Goal: Submit feedback/report problem

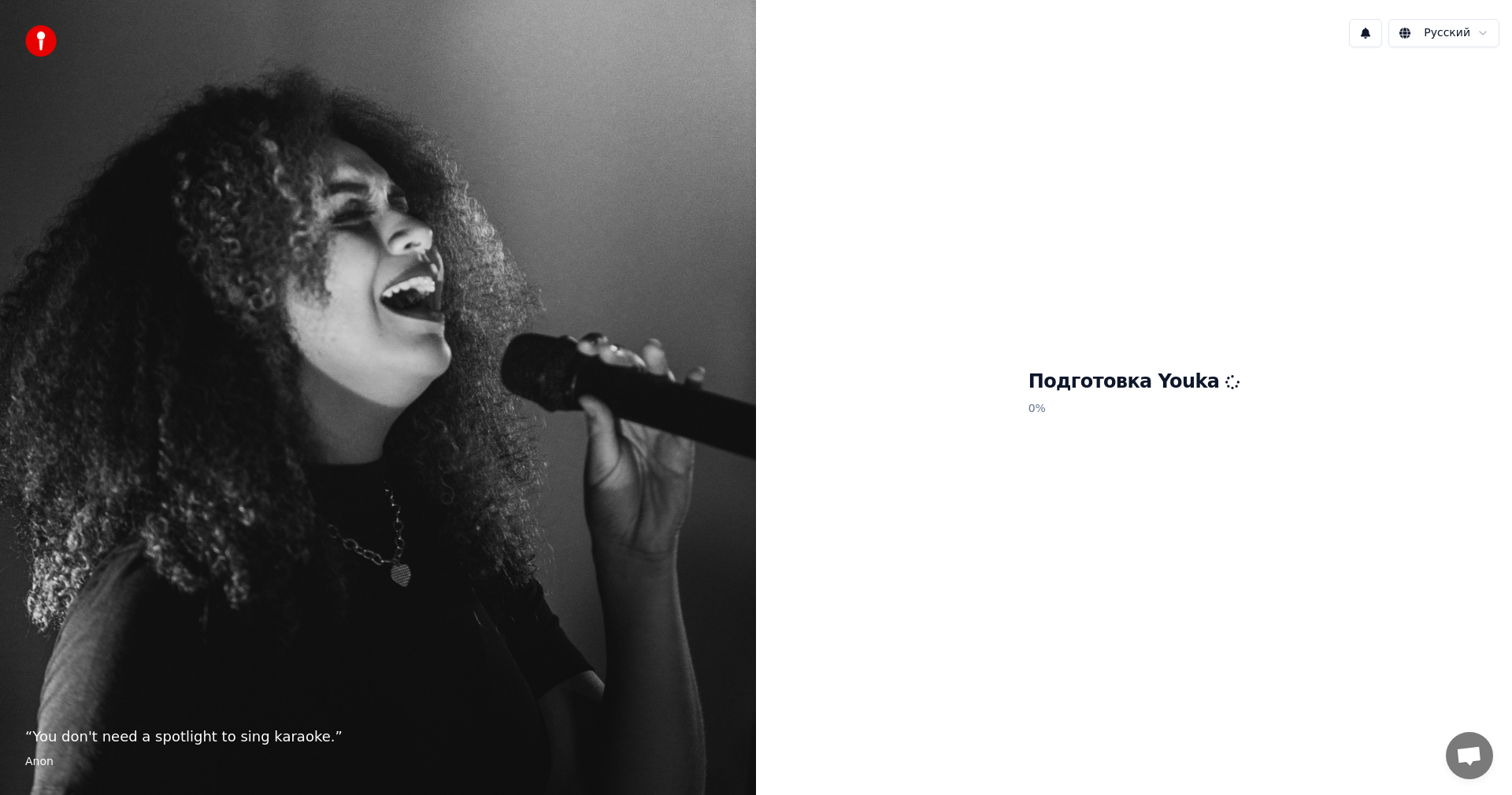
click at [1484, 756] on span "Открытый чат" at bounding box center [1469, 755] width 47 height 47
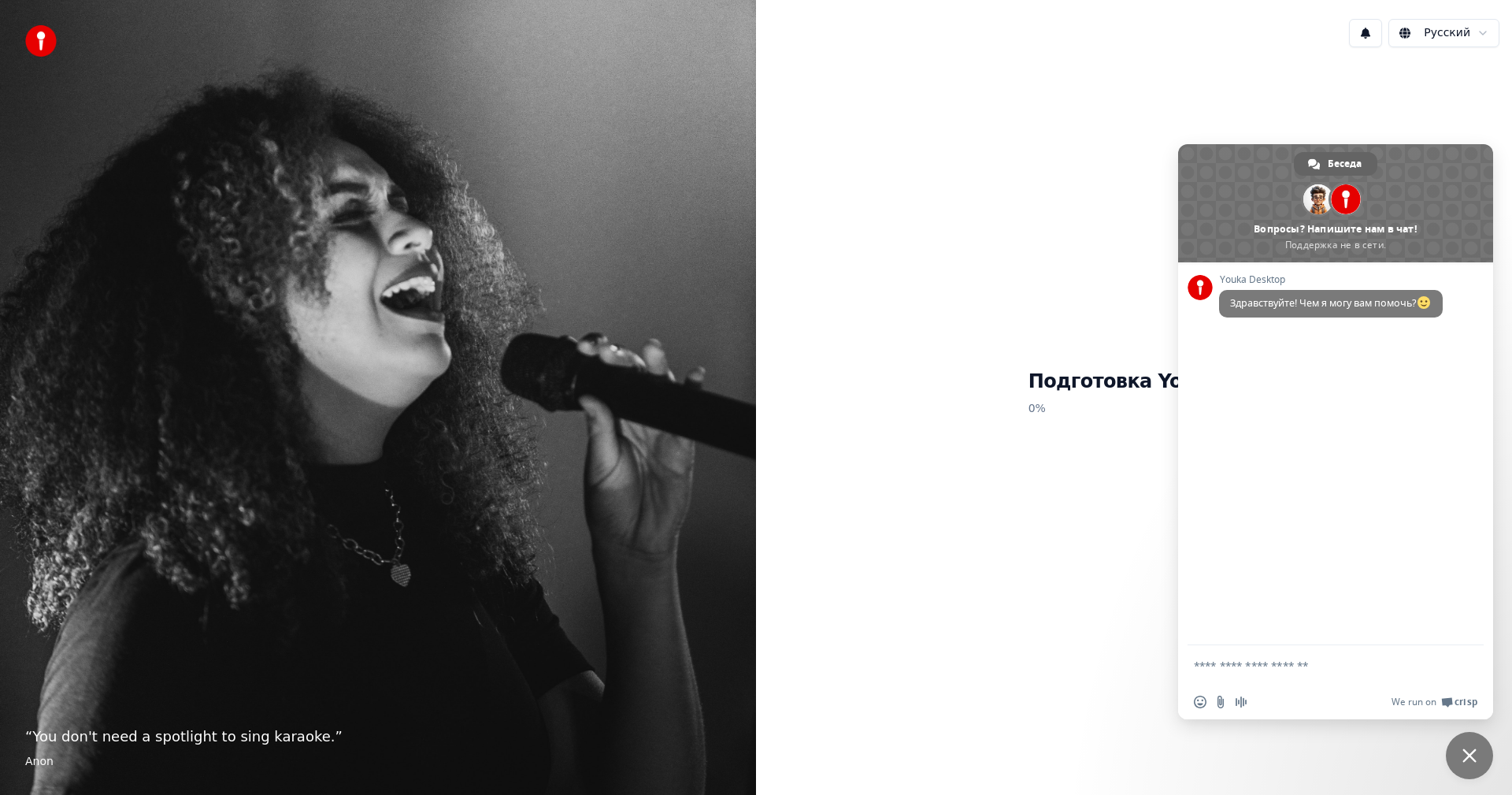
click at [1485, 748] on span "Закрыть чат" at bounding box center [1469, 755] width 47 height 47
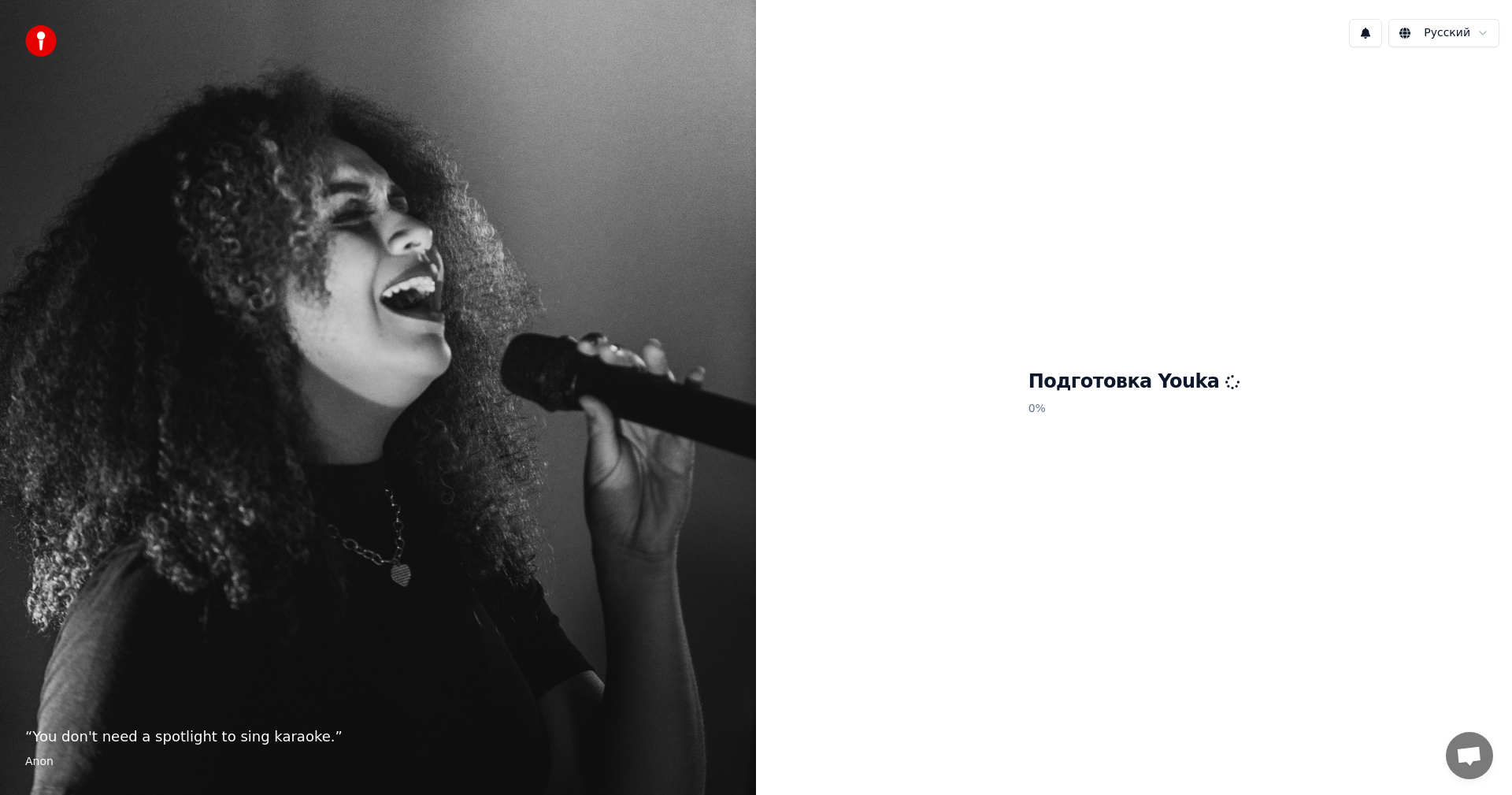
click at [1470, 748] on span "Открытый чат" at bounding box center [1469, 757] width 26 height 22
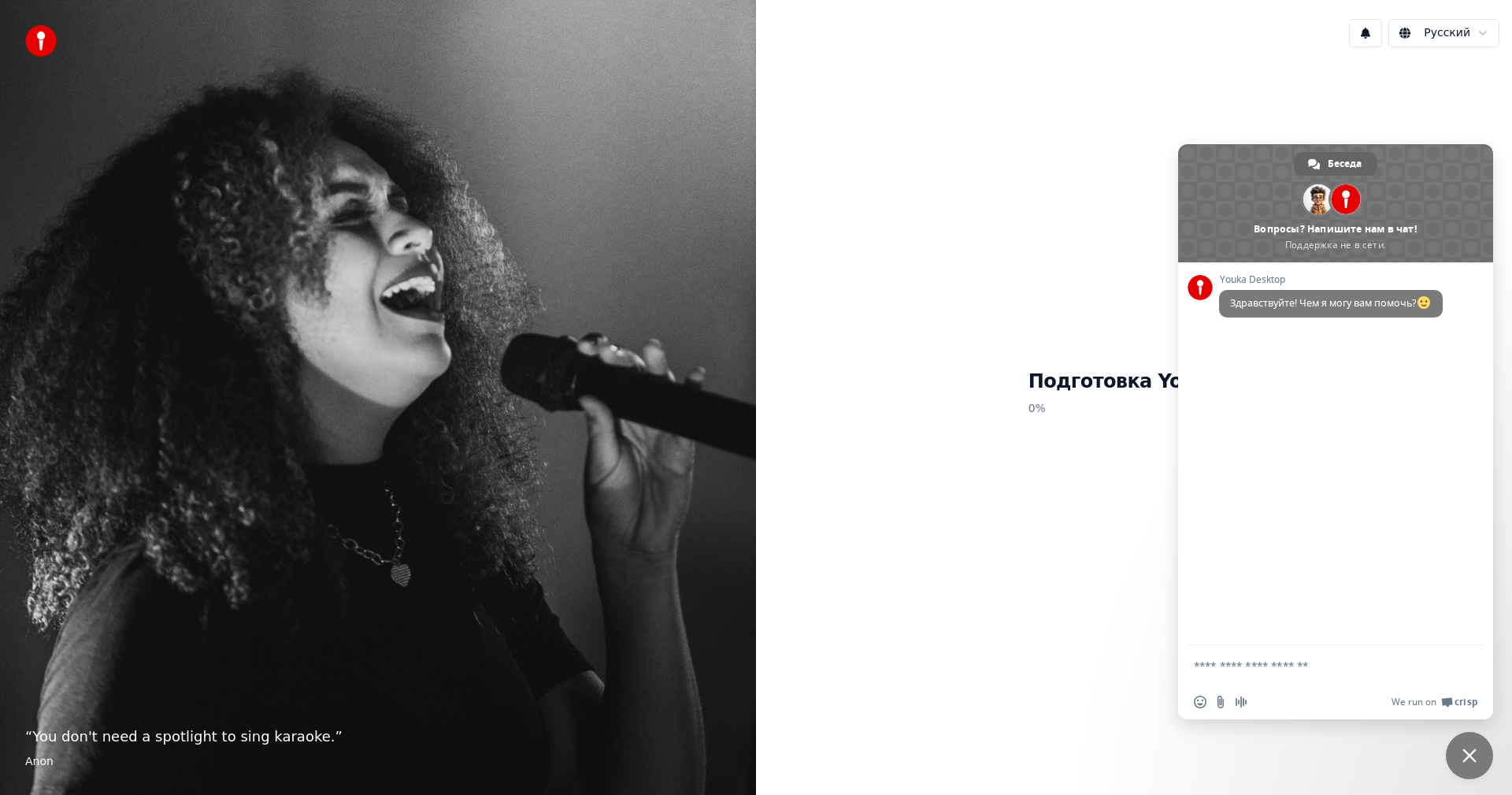
click at [1111, 579] on div "Подготовка Youka 0 %" at bounding box center [1134, 396] width 756 height 672
click at [1481, 742] on span "Закрыть чат" at bounding box center [1469, 755] width 47 height 47
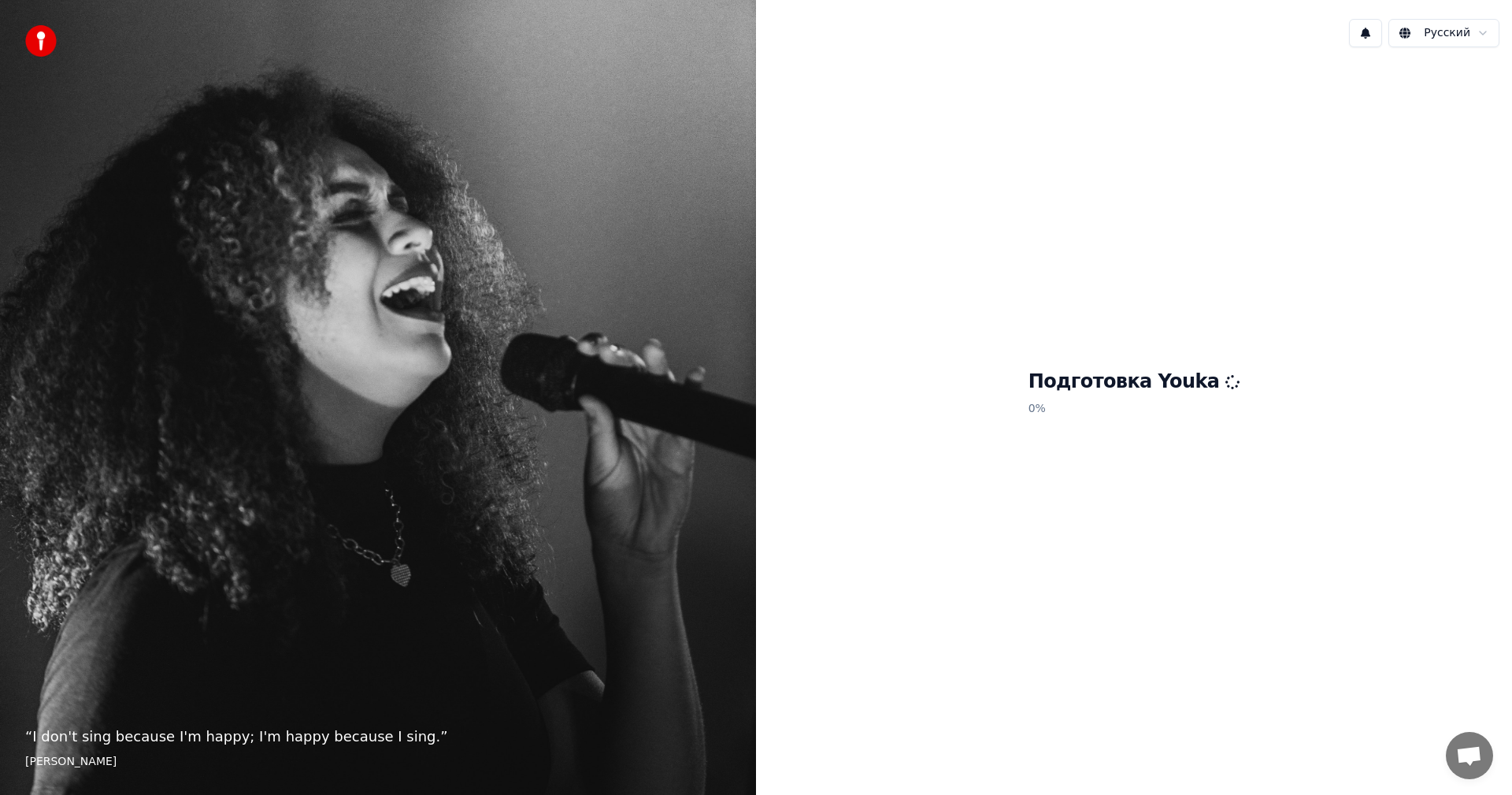
click at [1468, 762] on span "Открытый чат" at bounding box center [1469, 757] width 26 height 22
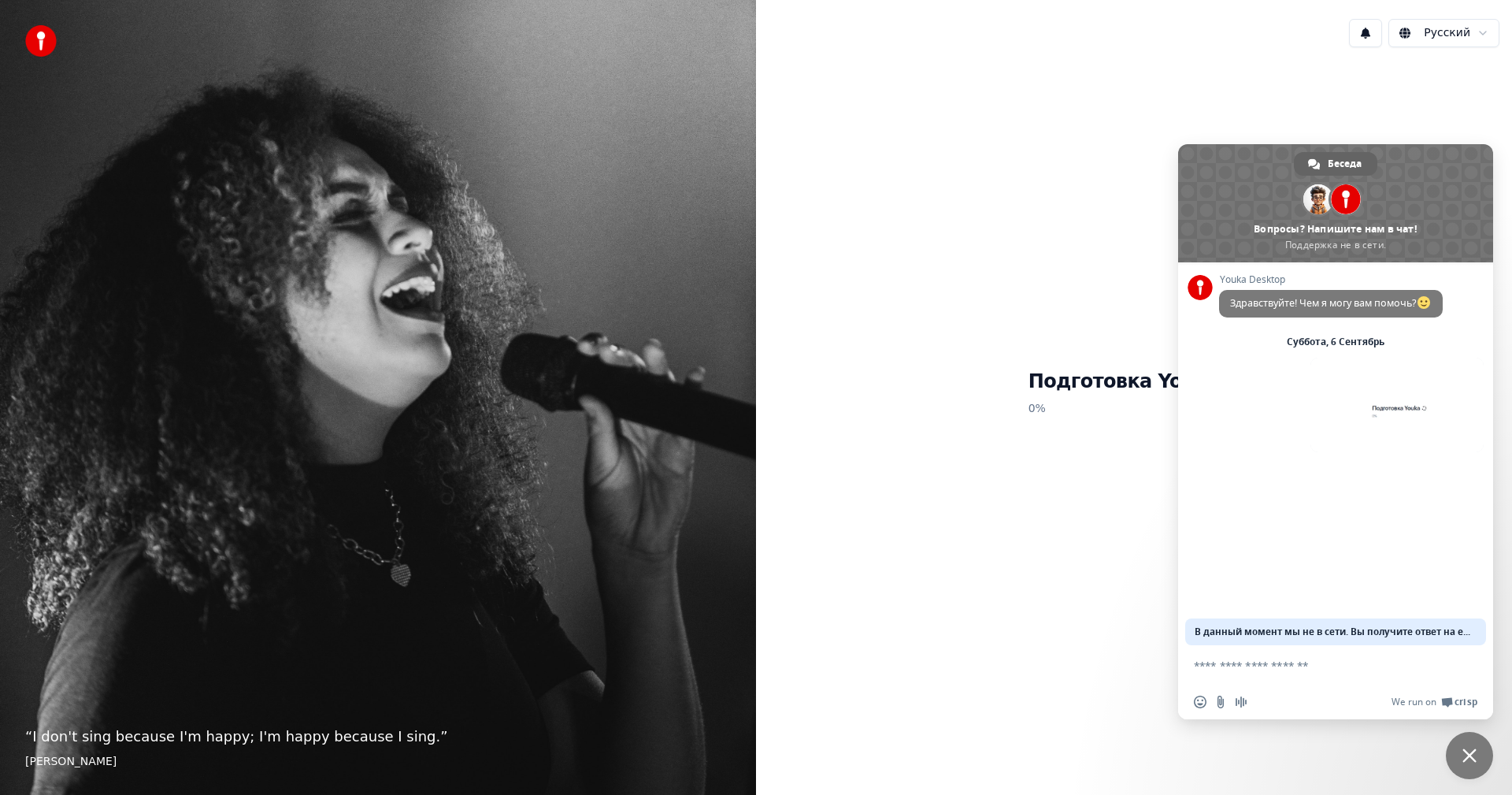
click at [1318, 663] on textarea "Отправьте сообщение..." at bounding box center [1319, 665] width 252 height 40
click at [1267, 662] on textarea "Отправьте сообщение..." at bounding box center [1319, 665] width 252 height 40
click at [1262, 667] on textarea "Отправьте сообщение..." at bounding box center [1319, 665] width 252 height 40
click at [1228, 670] on textarea "Отправьте сообщение..." at bounding box center [1319, 665] width 252 height 40
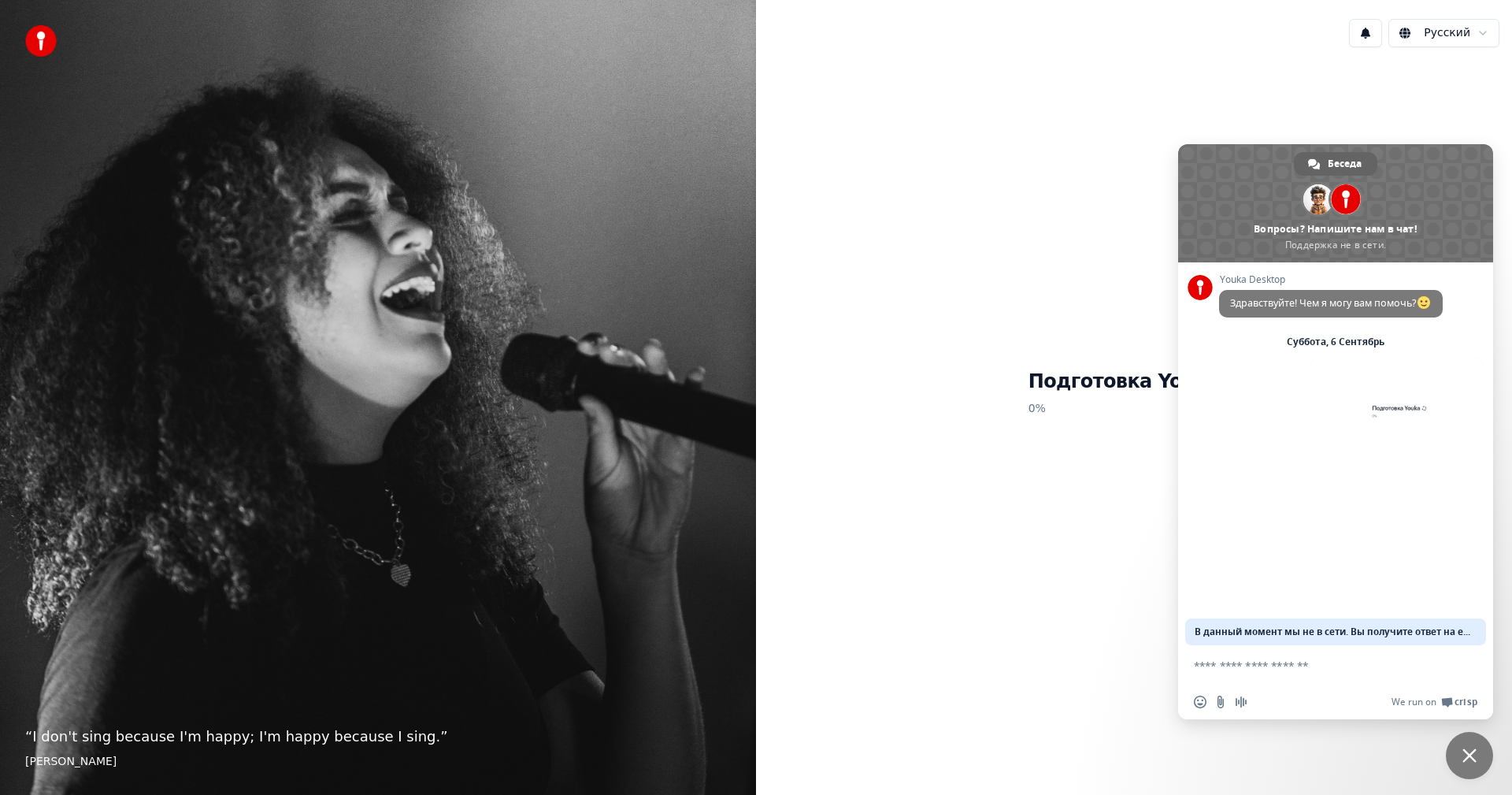
click at [1228, 670] on textarea "Отправьте сообщение..." at bounding box center [1319, 665] width 252 height 40
click at [1450, 753] on span "Закрыть чат" at bounding box center [1469, 755] width 47 height 47
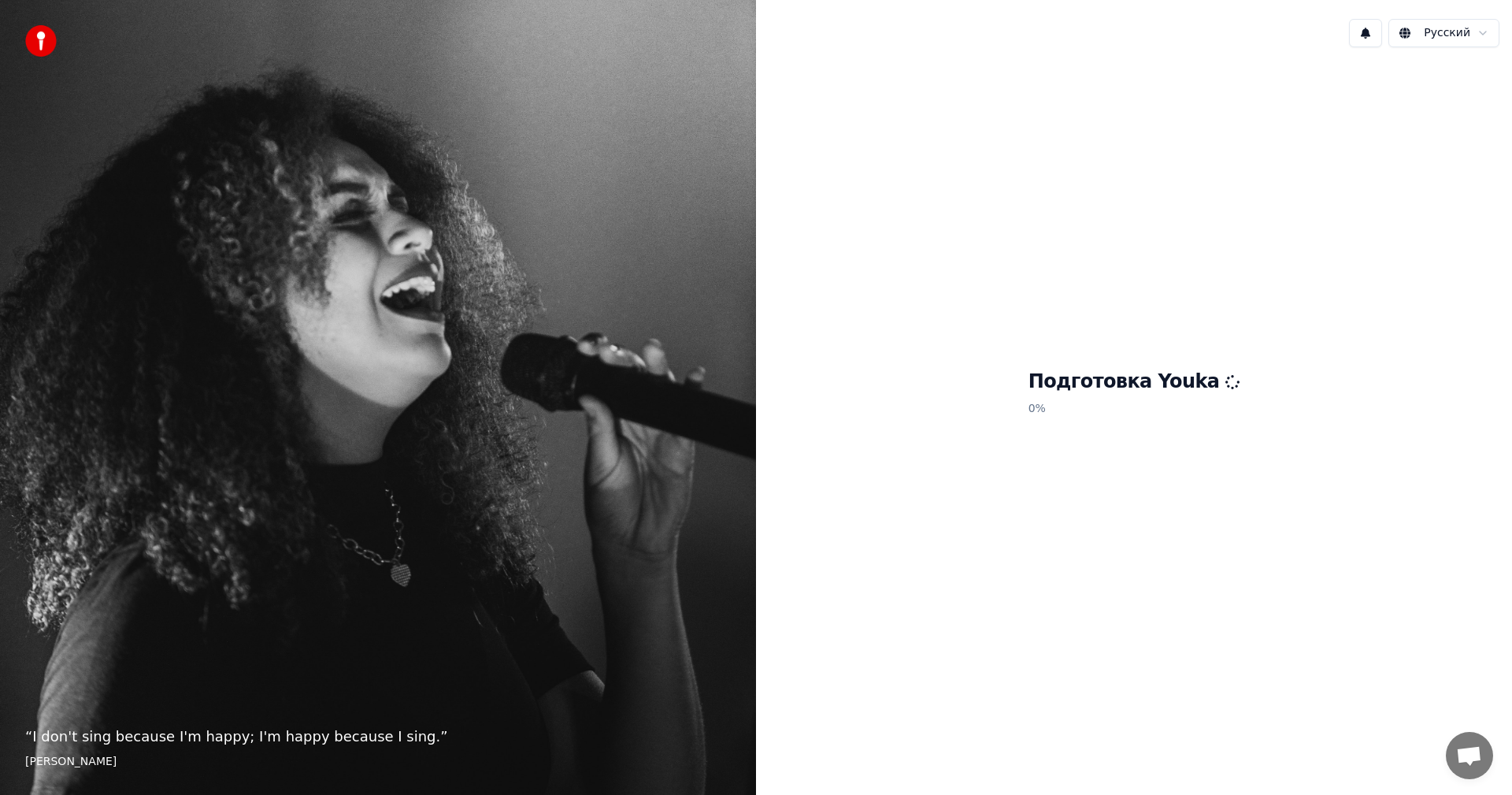
click at [1455, 755] on span "Открытый чат" at bounding box center [1469, 755] width 47 height 47
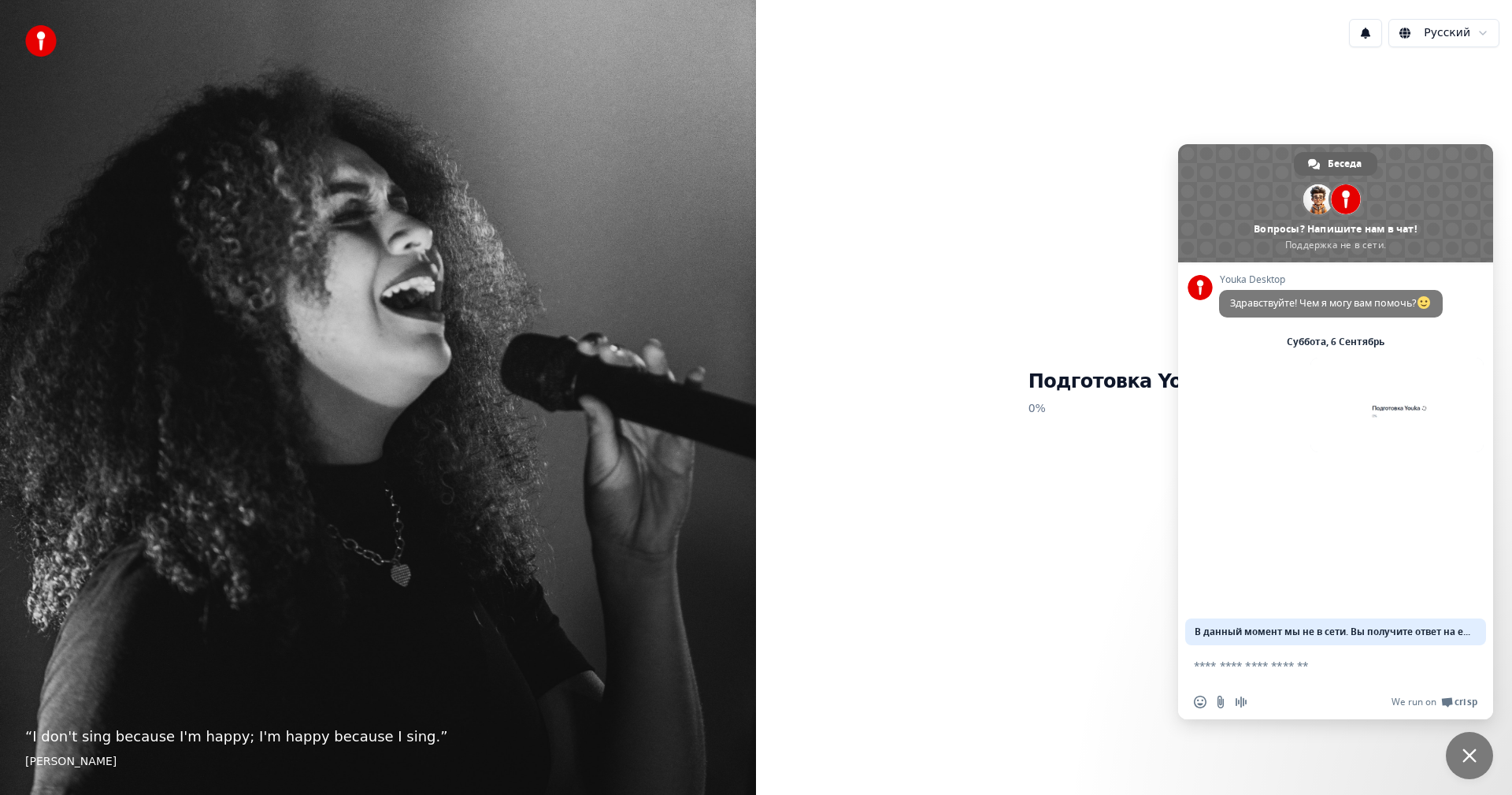
click at [1282, 667] on textarea "Отправьте сообщение..." at bounding box center [1319, 665] width 252 height 40
click at [1113, 590] on div "Подготовка Youka 0 %" at bounding box center [1134, 396] width 756 height 672
click at [1452, 753] on span "Закрыть чат" at bounding box center [1469, 755] width 47 height 47
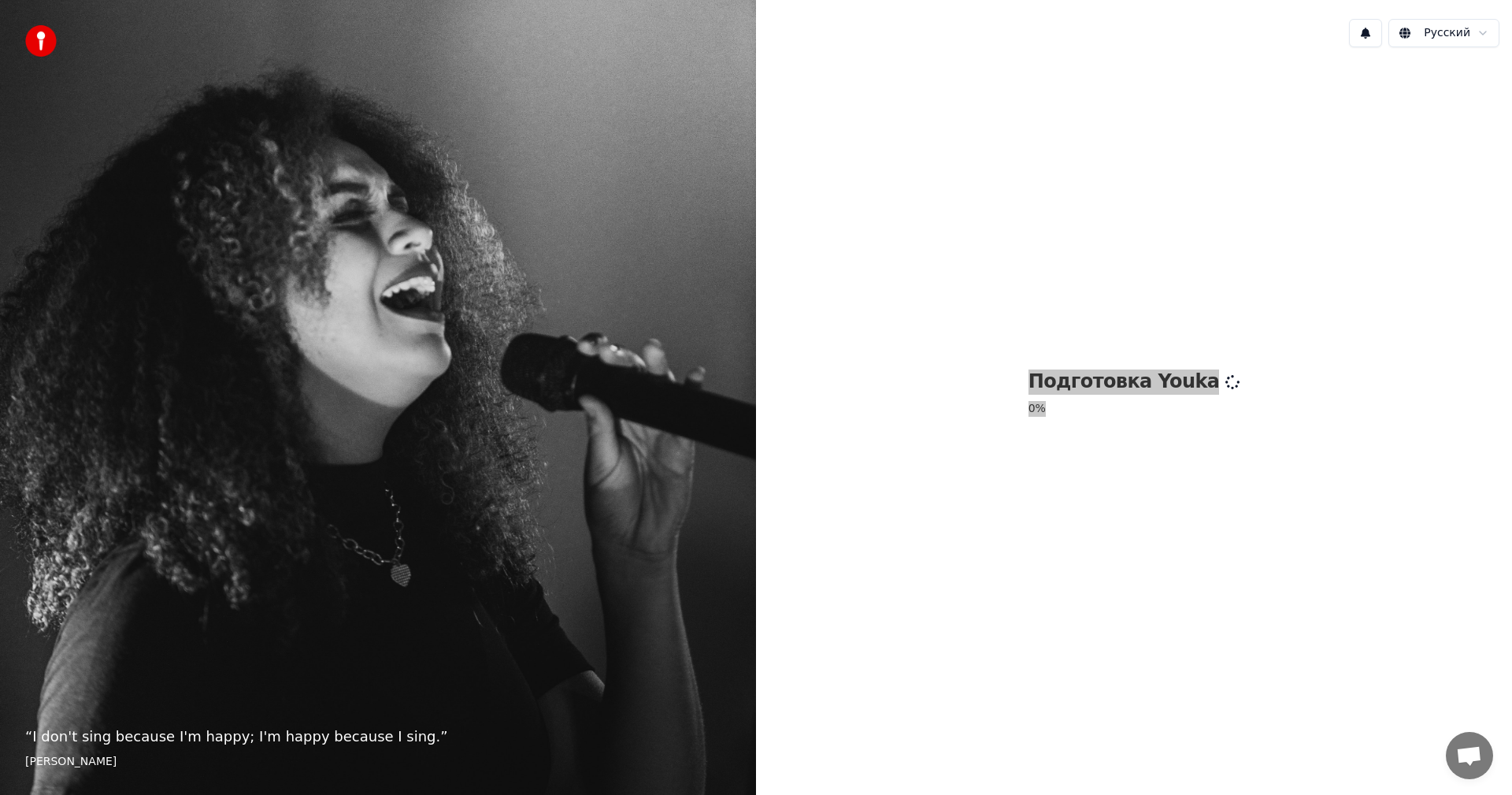
drag, startPoint x: 1222, startPoint y: 470, endPoint x: 1013, endPoint y: 292, distance: 274.5
click at [1013, 292] on div "Подготовка Youka 0 %" at bounding box center [1134, 396] width 756 height 672
